Goal: Task Accomplishment & Management: Manage account settings

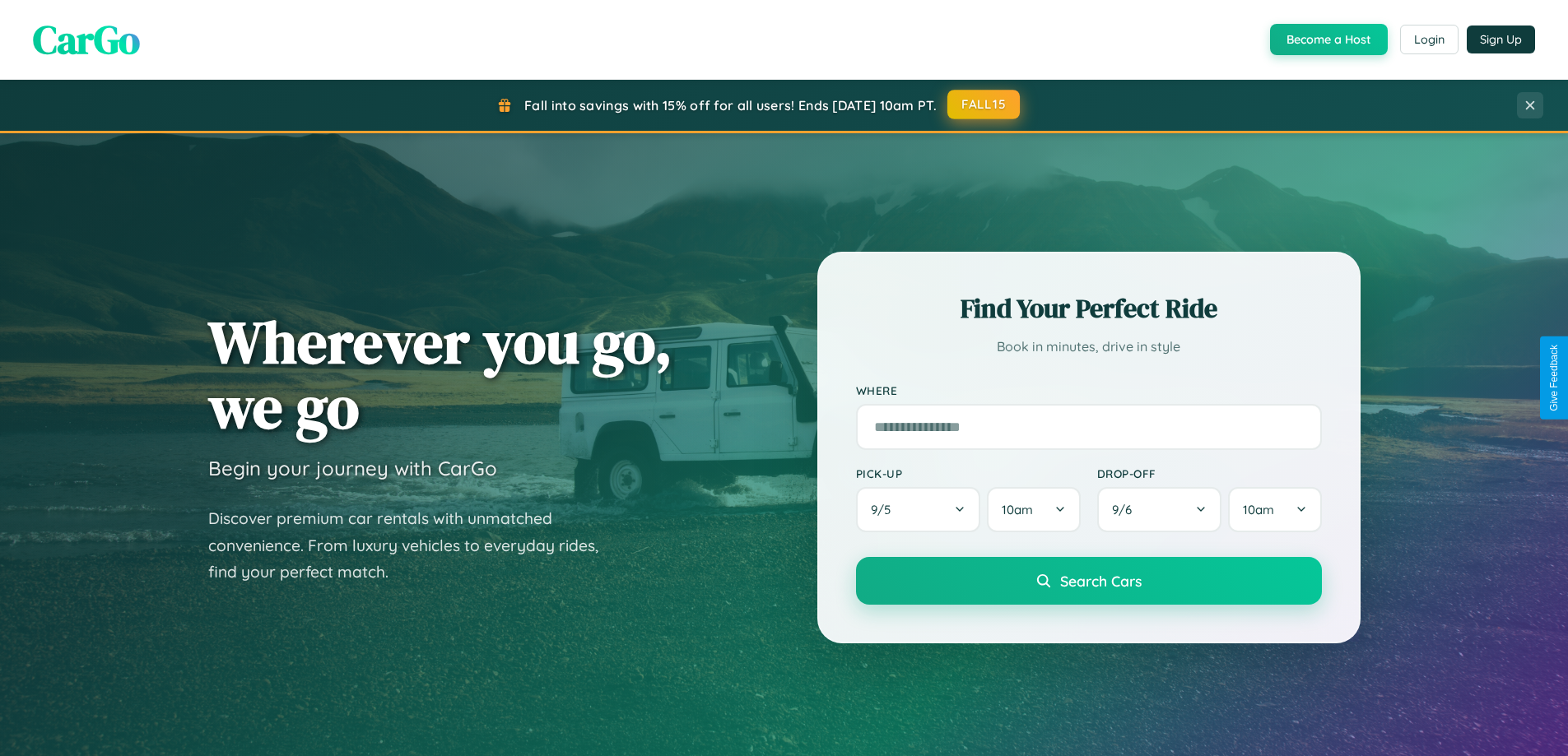
click at [984, 105] on button "FALL15" at bounding box center [983, 105] width 73 height 30
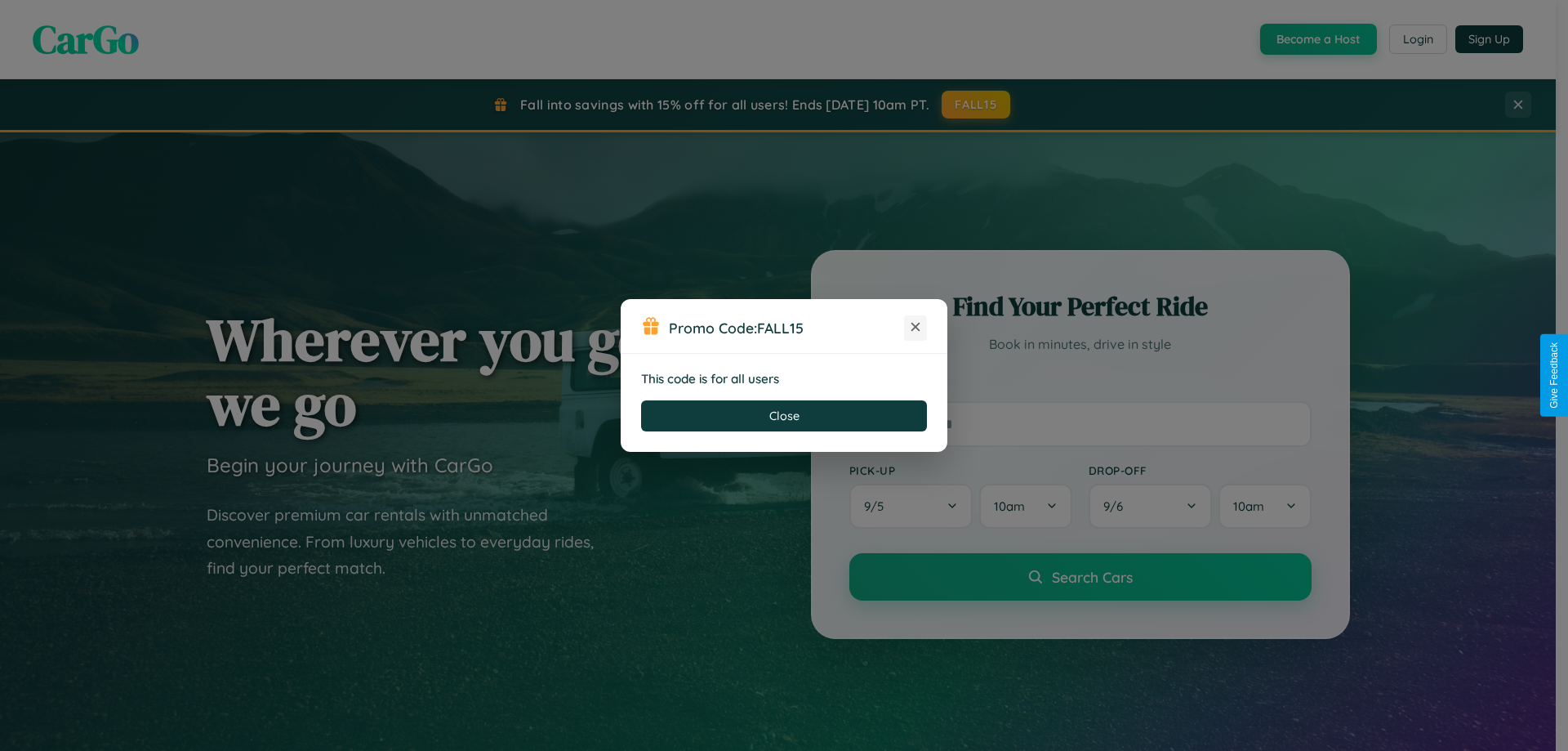
click at [915, 327] on icon at bounding box center [915, 326] width 16 height 16
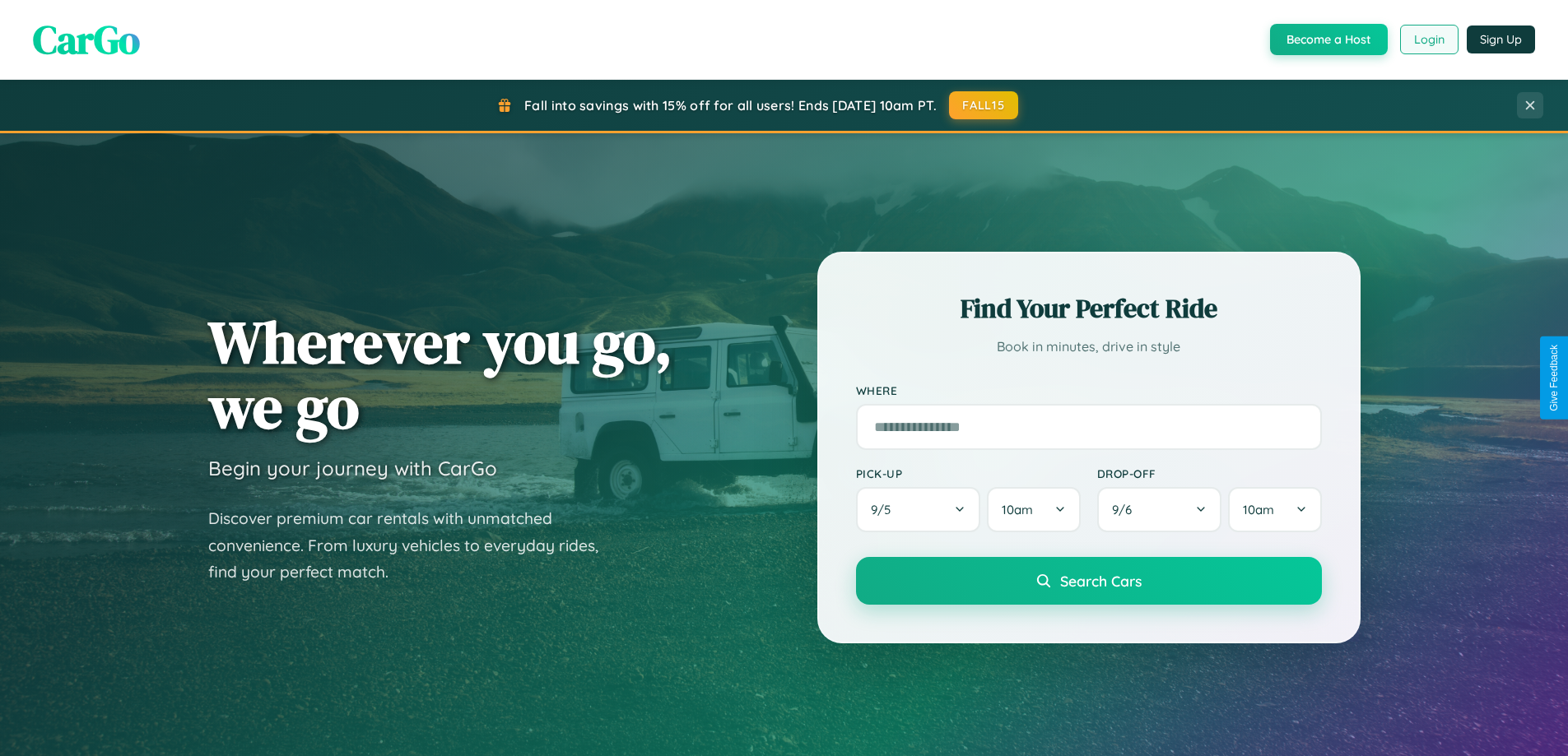
click at [1428, 39] on button "Login" at bounding box center [1429, 39] width 59 height 30
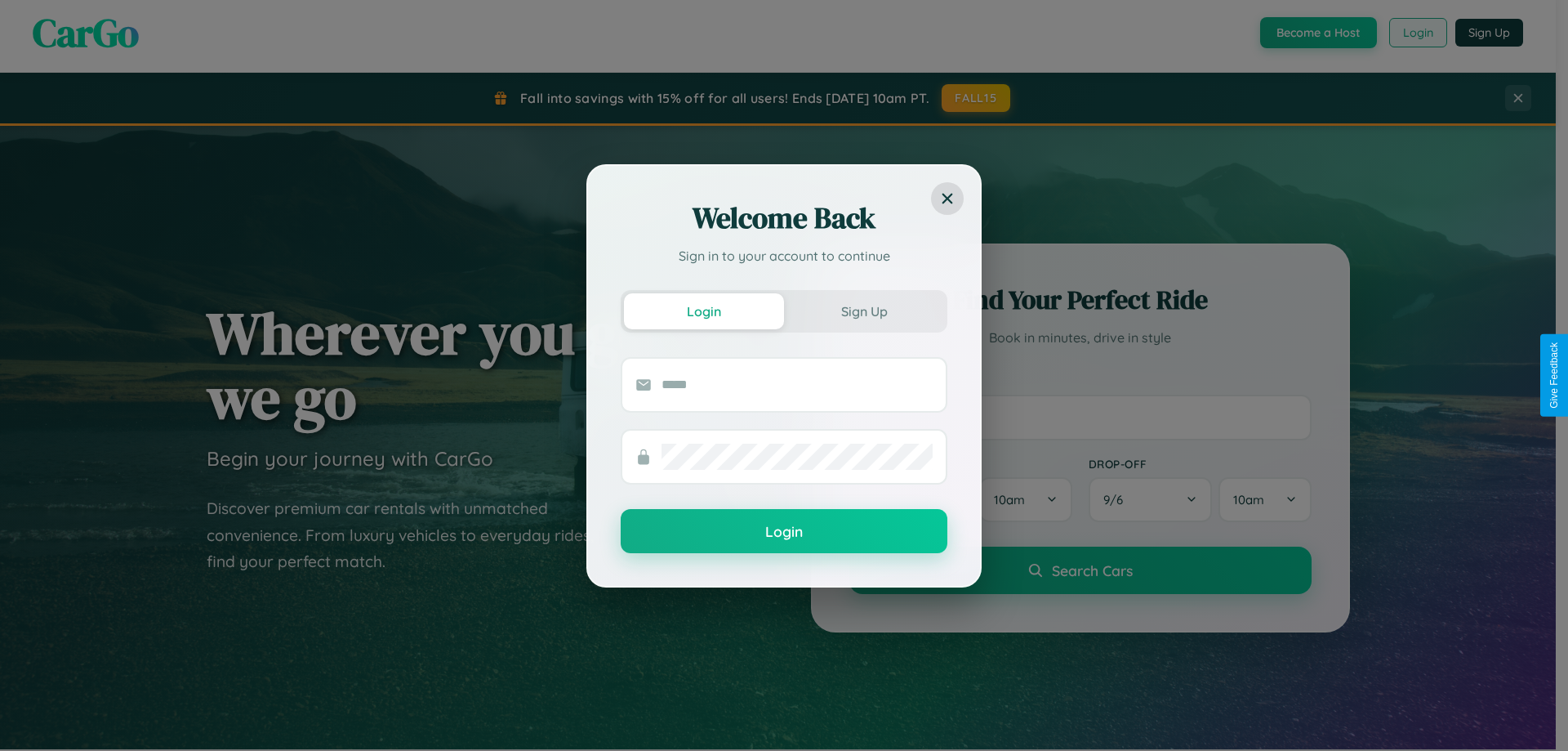
scroll to position [704, 0]
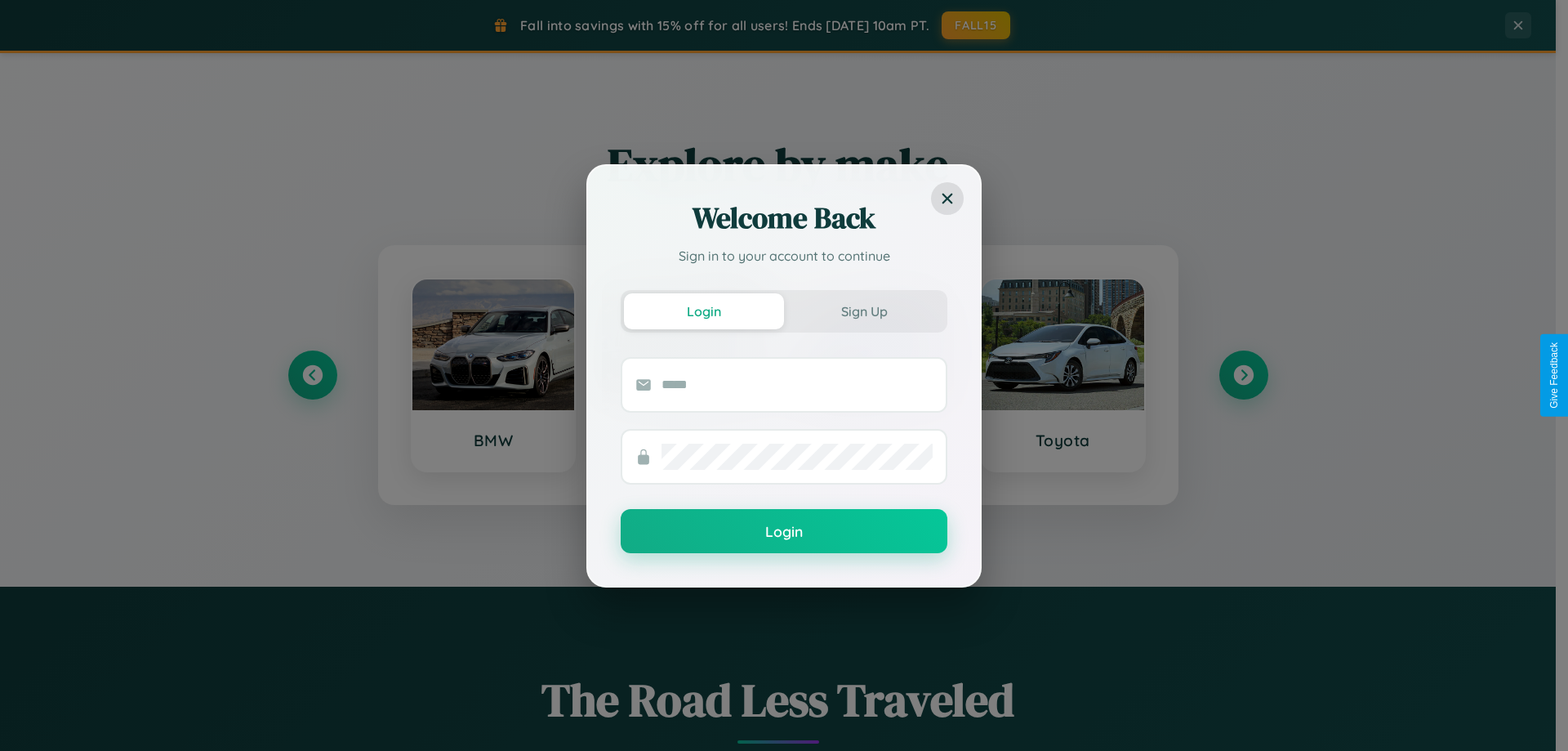
click at [1243, 375] on div "Welcome Back Sign in to your account to continue Login Sign Up Login" at bounding box center [784, 375] width 1568 height 751
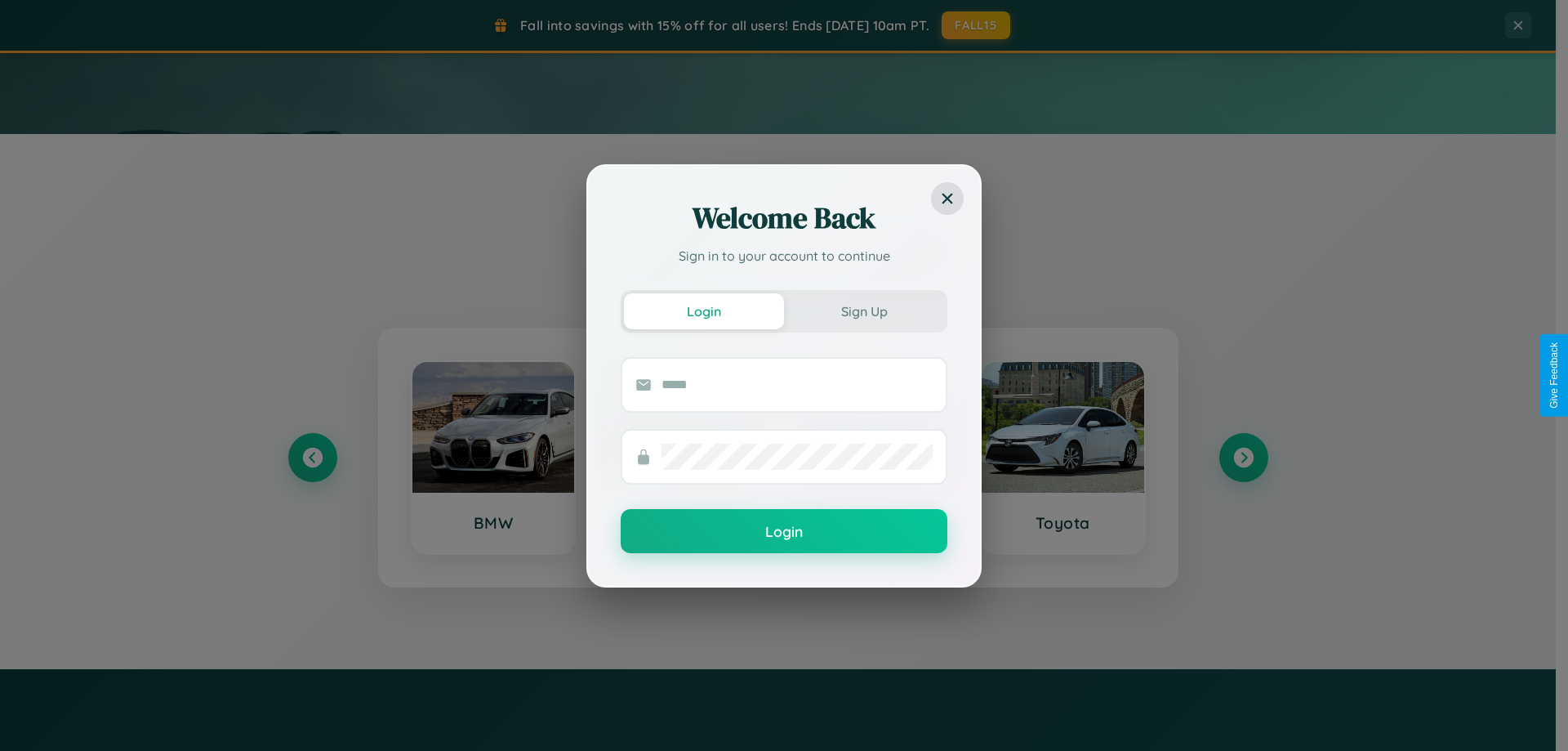
scroll to position [49, 0]
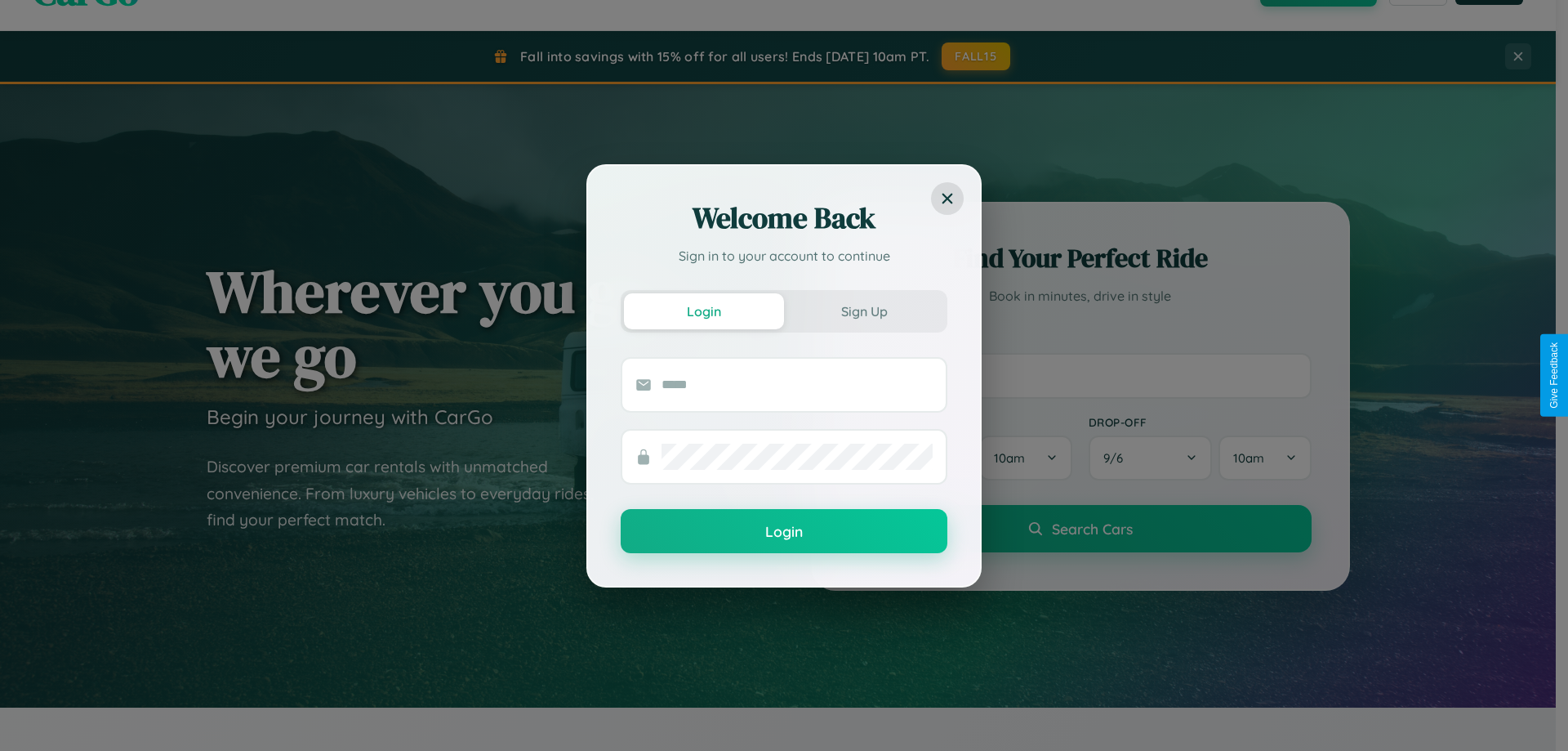
click at [1079, 375] on div "Welcome Back Sign in to your account to continue Login Sign Up Login" at bounding box center [784, 375] width 1568 height 751
